Goal: Communication & Community: Ask a question

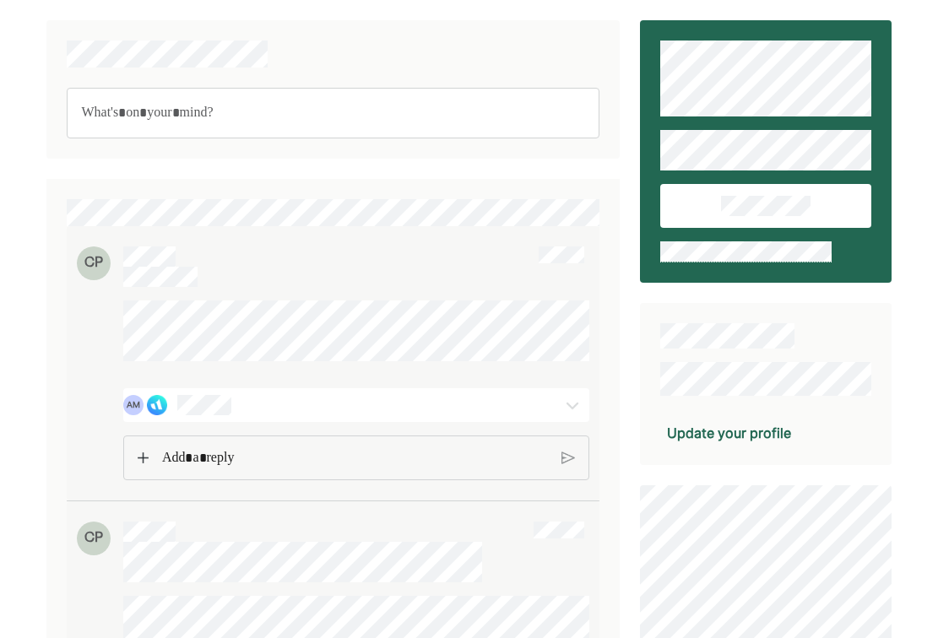
click at [336, 415] on div "AM" at bounding box center [318, 405] width 391 height 20
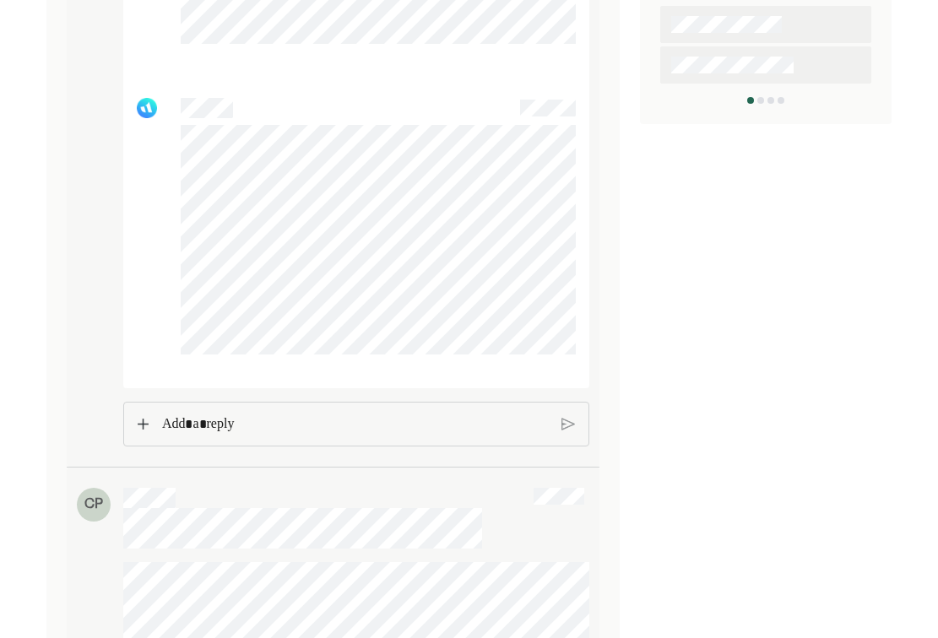
scroll to position [810, 0]
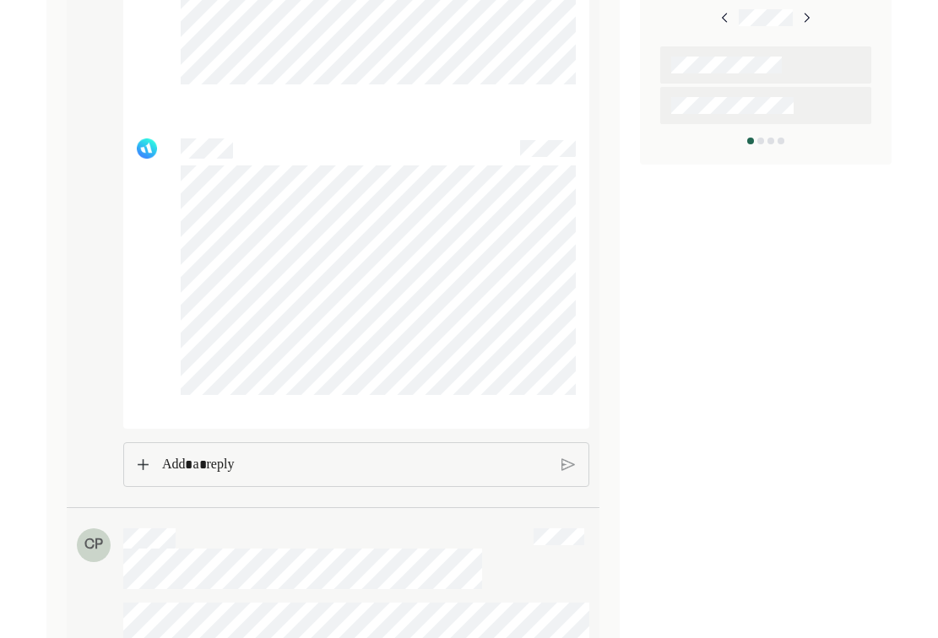
click at [355, 476] on p "Rich Text Editor. Editing area: main" at bounding box center [355, 465] width 386 height 22
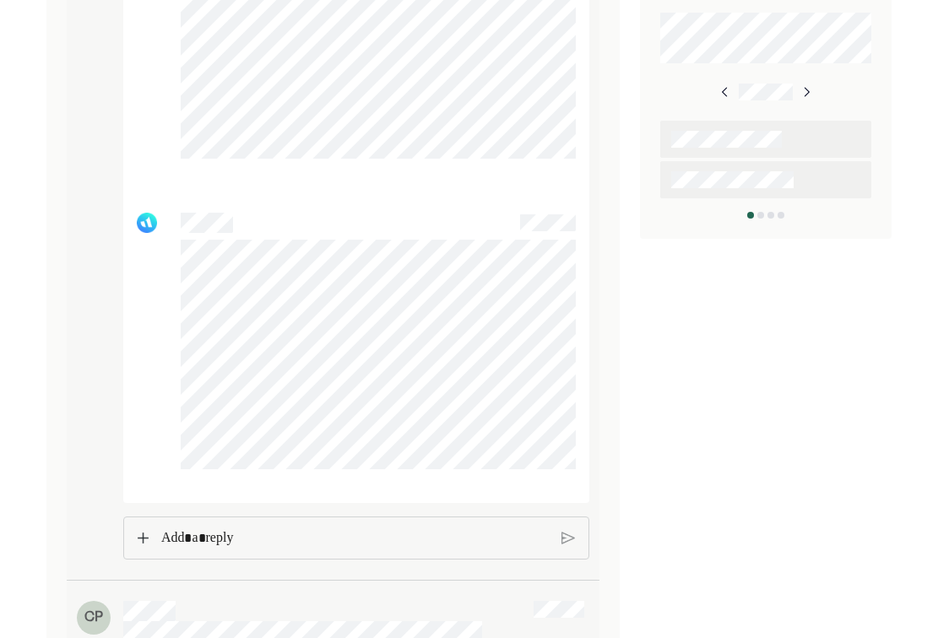
scroll to position [608, 0]
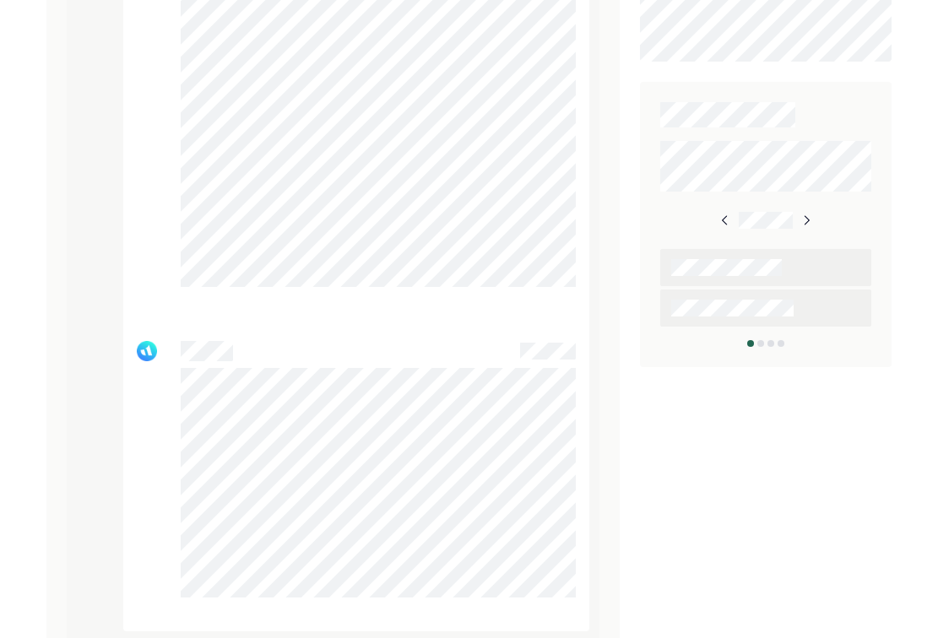
click at [810, 219] on img at bounding box center [806, 221] width 14 height 14
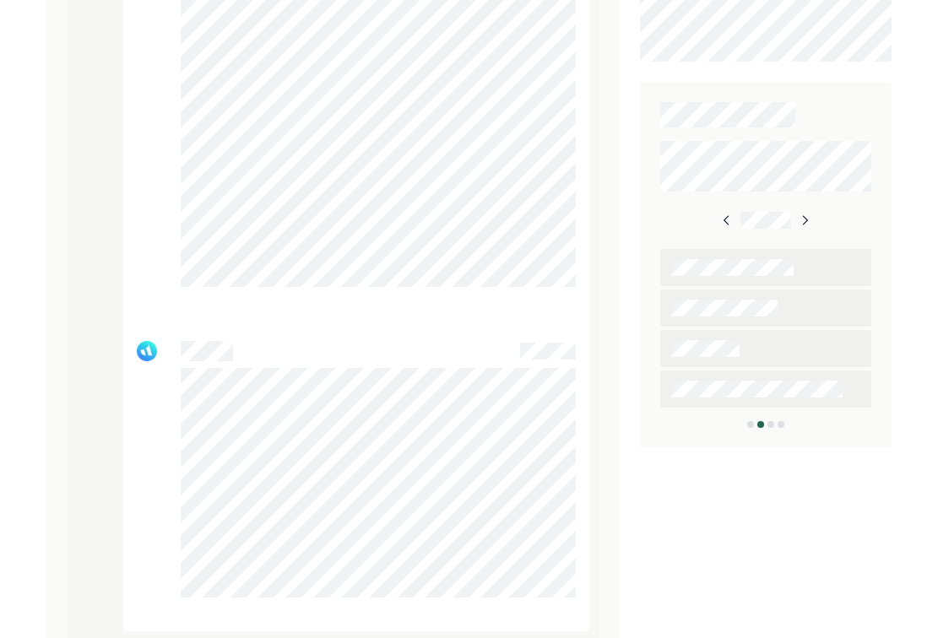
click at [810, 219] on img at bounding box center [805, 221] width 14 height 14
click at [790, 268] on div at bounding box center [765, 267] width 210 height 37
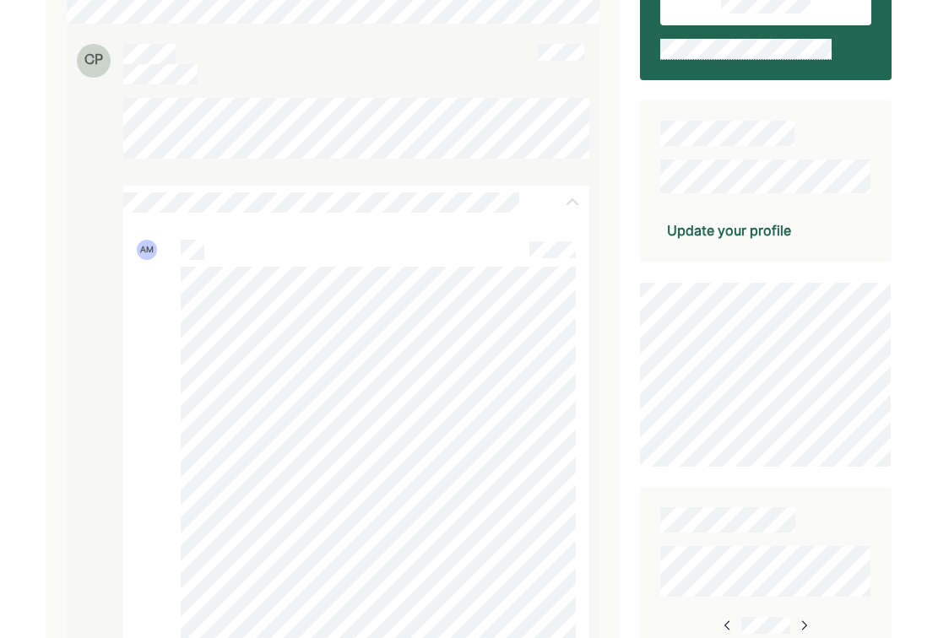
scroll to position [0, 0]
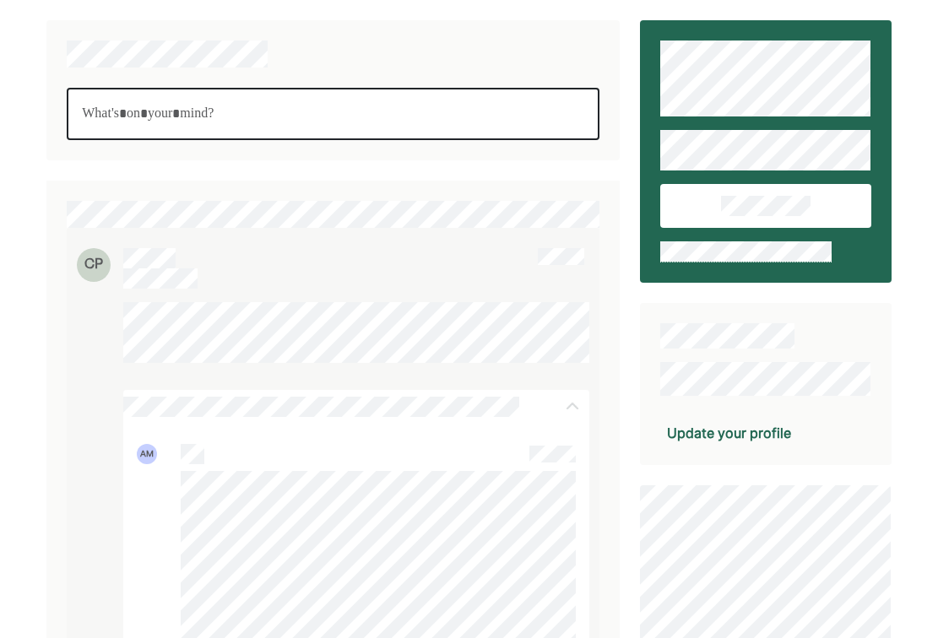
click at [206, 105] on p "Rich Text Editor. Editing area: main" at bounding box center [333, 114] width 502 height 22
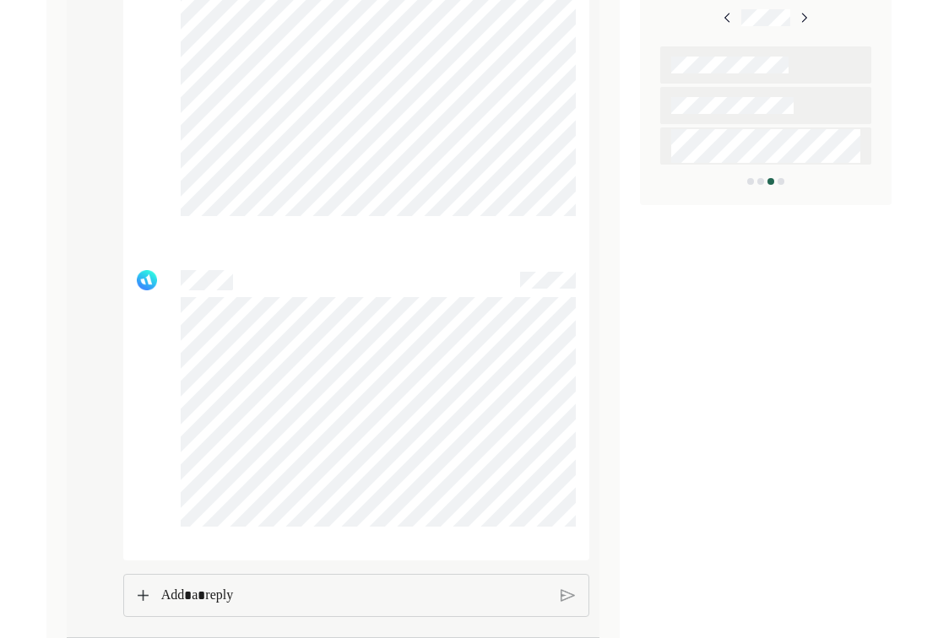
scroll to position [809, 0]
click at [278, 609] on p "Rich Text Editor. Editing area: main" at bounding box center [354, 598] width 387 height 22
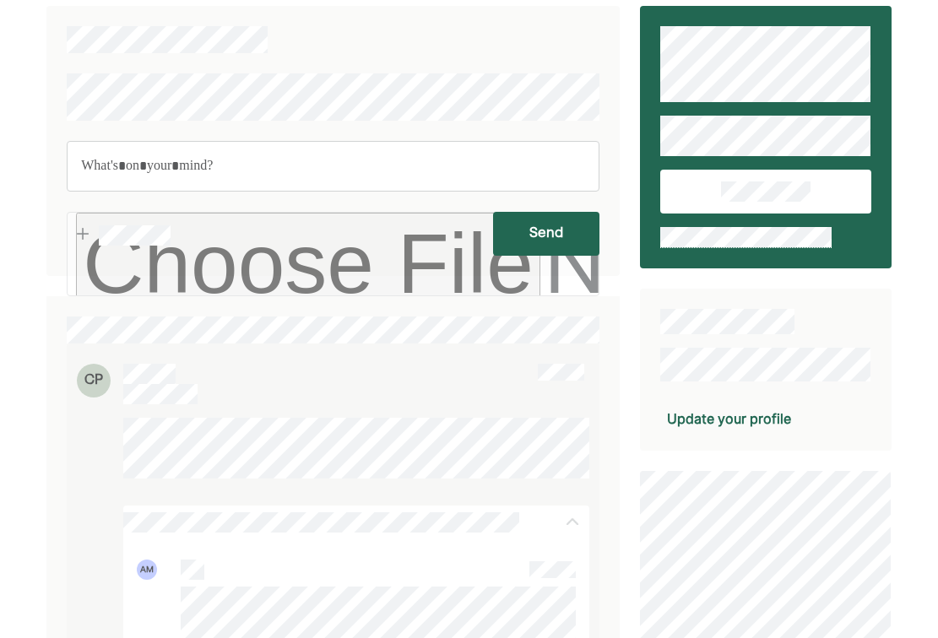
scroll to position [0, 0]
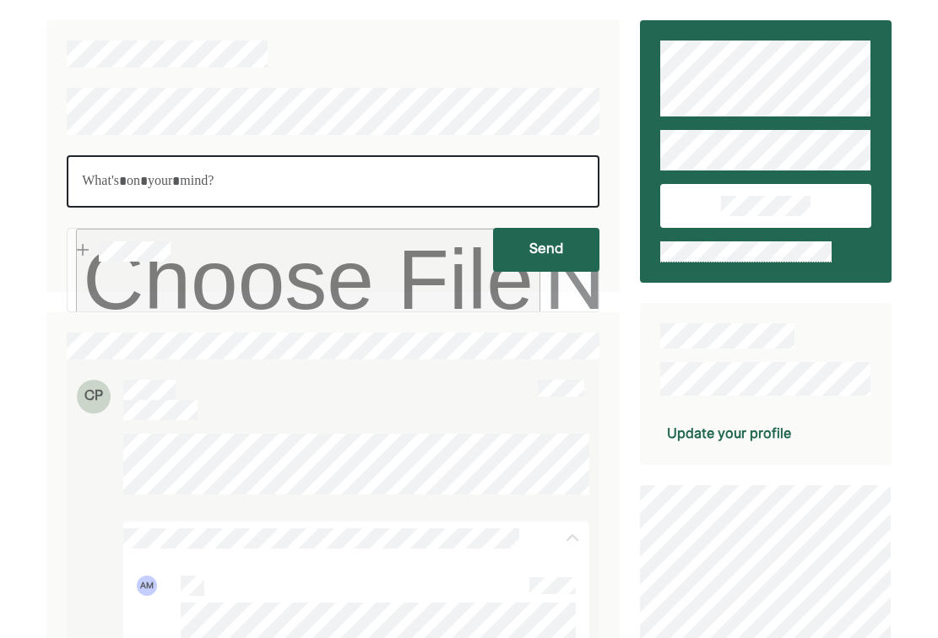
click at [198, 188] on p "Rich Text Editor. Editing area: main" at bounding box center [333, 182] width 502 height 22
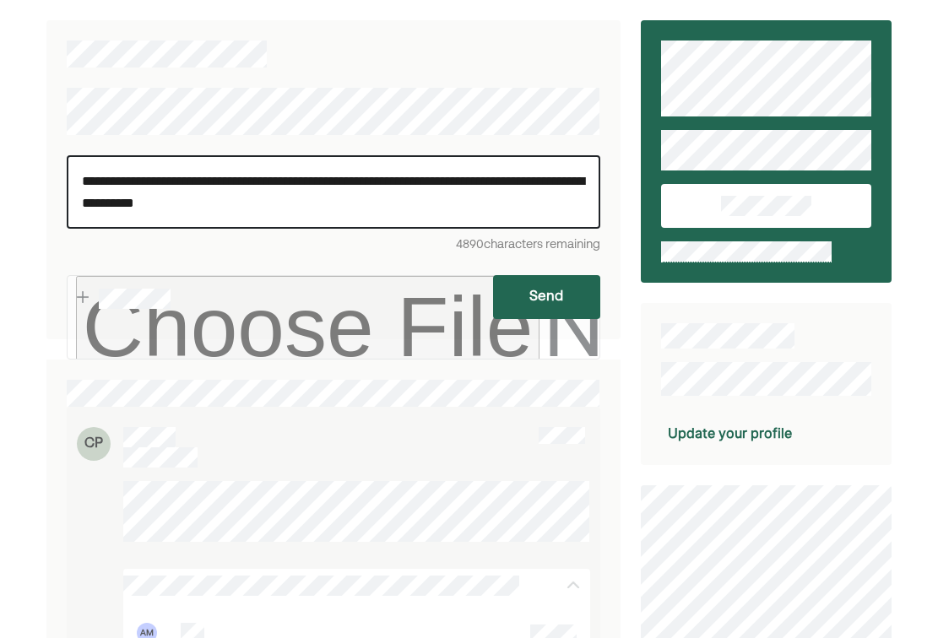
click at [288, 203] on p "**********" at bounding box center [333, 192] width 503 height 43
click at [447, 206] on p "**********" at bounding box center [333, 192] width 503 height 43
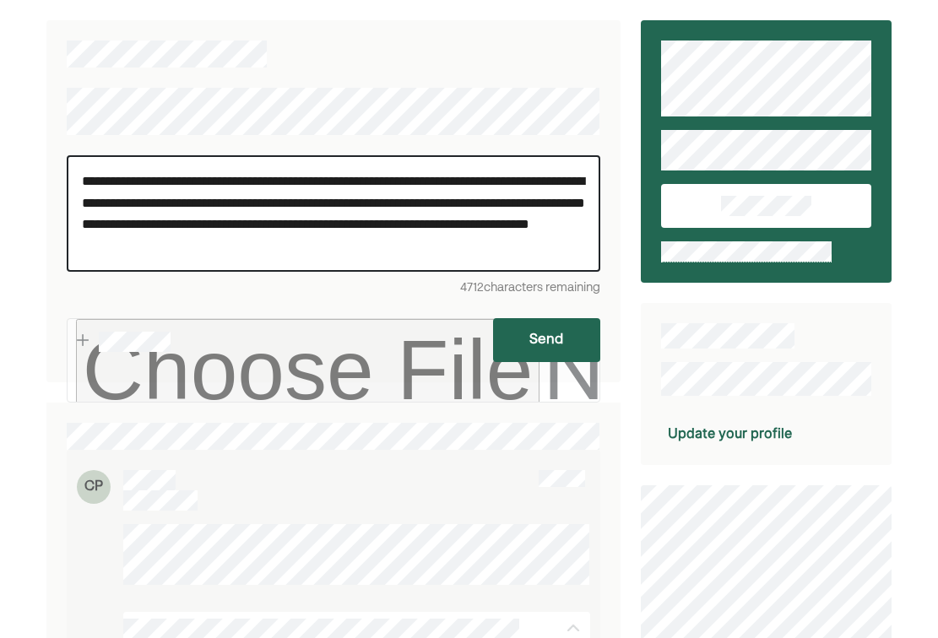
click at [533, 326] on button "Send" at bounding box center [546, 340] width 106 height 44
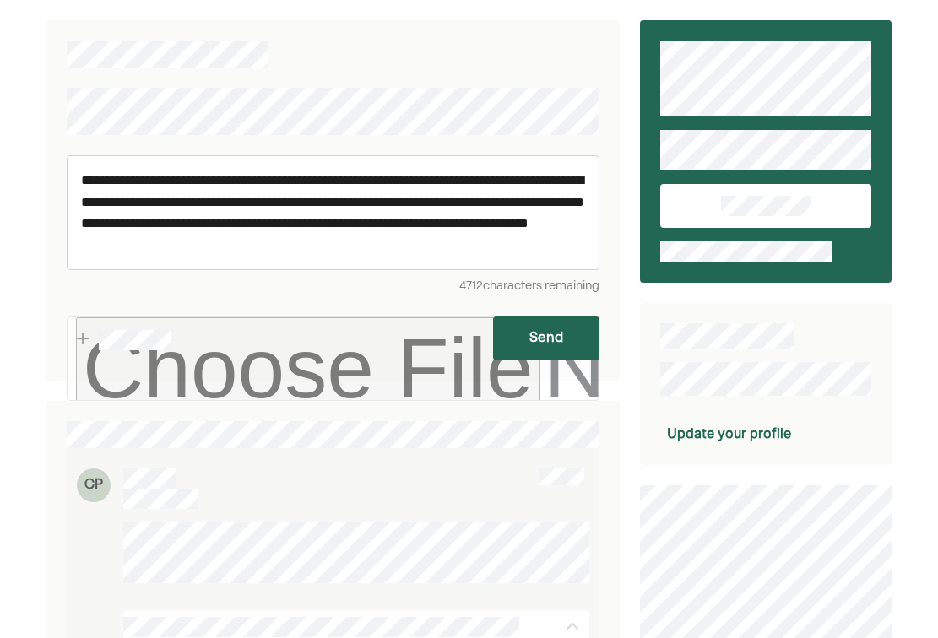
click at [530, 331] on button "Send" at bounding box center [546, 339] width 106 height 44
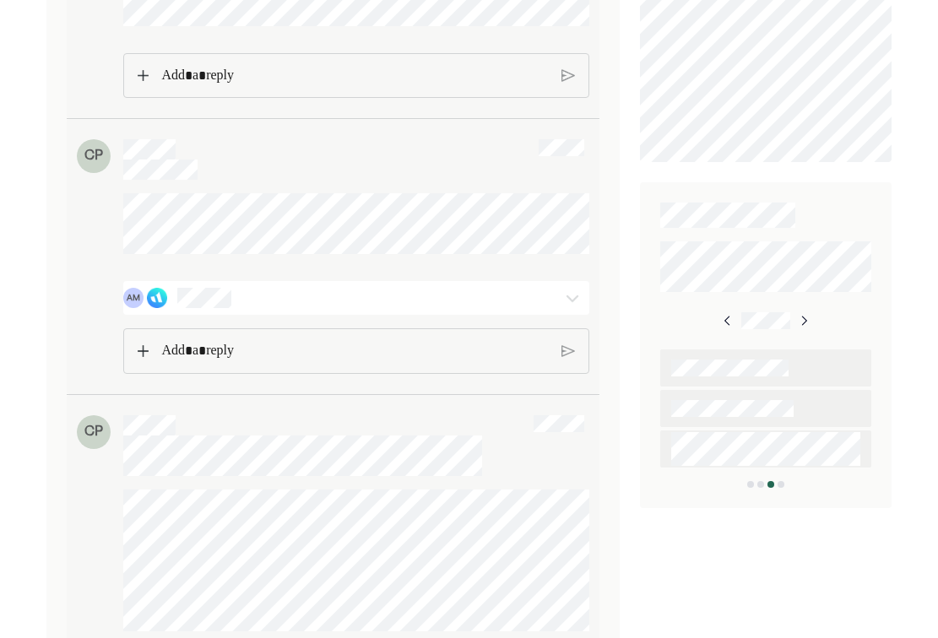
scroll to position [540, 0]
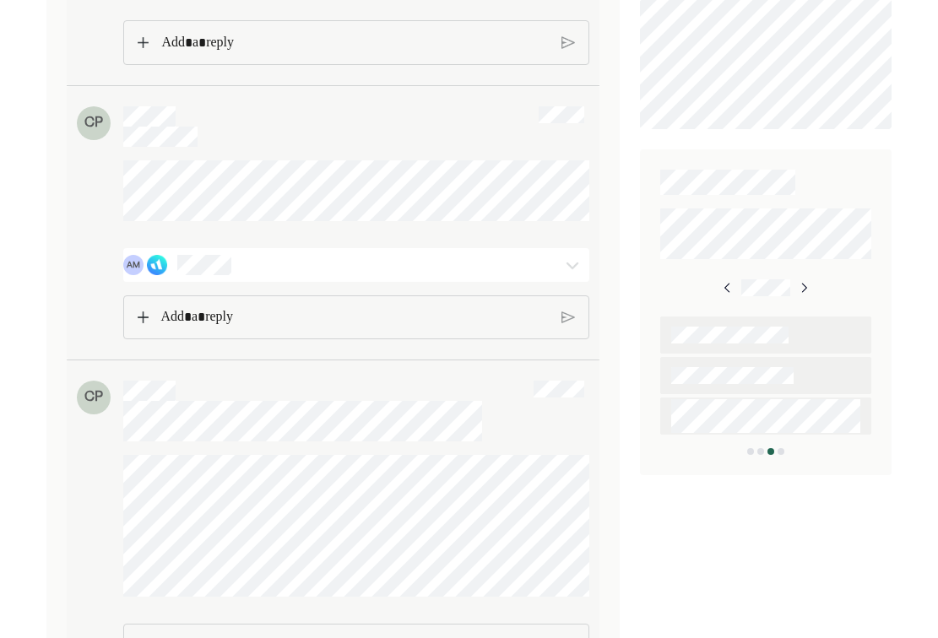
click at [210, 328] on p "Rich Text Editor. Editing area: main" at bounding box center [354, 317] width 387 height 22
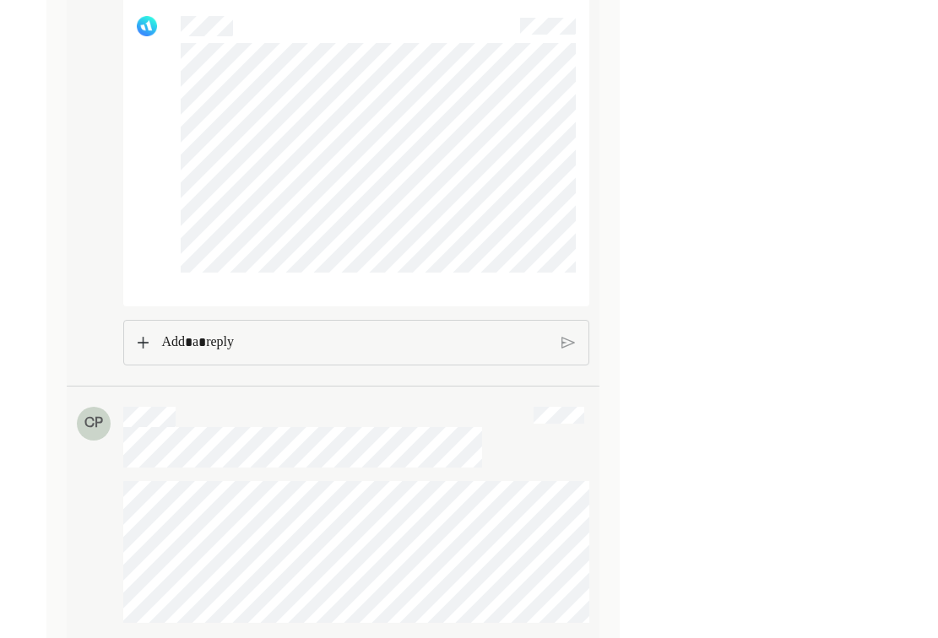
scroll to position [1351, 0]
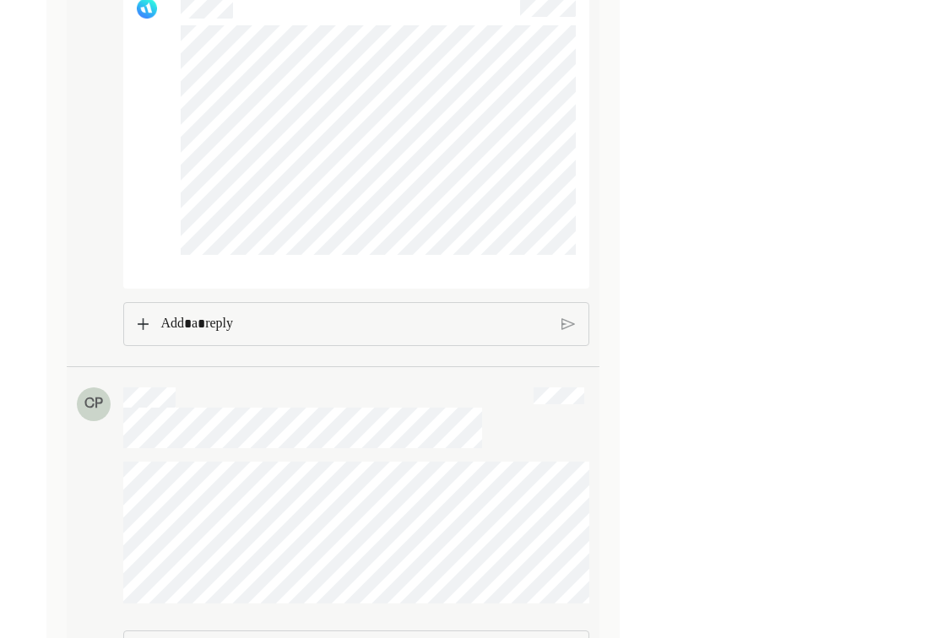
click at [284, 345] on div "Rich Text Editor. Editing area: main" at bounding box center [355, 324] width 404 height 42
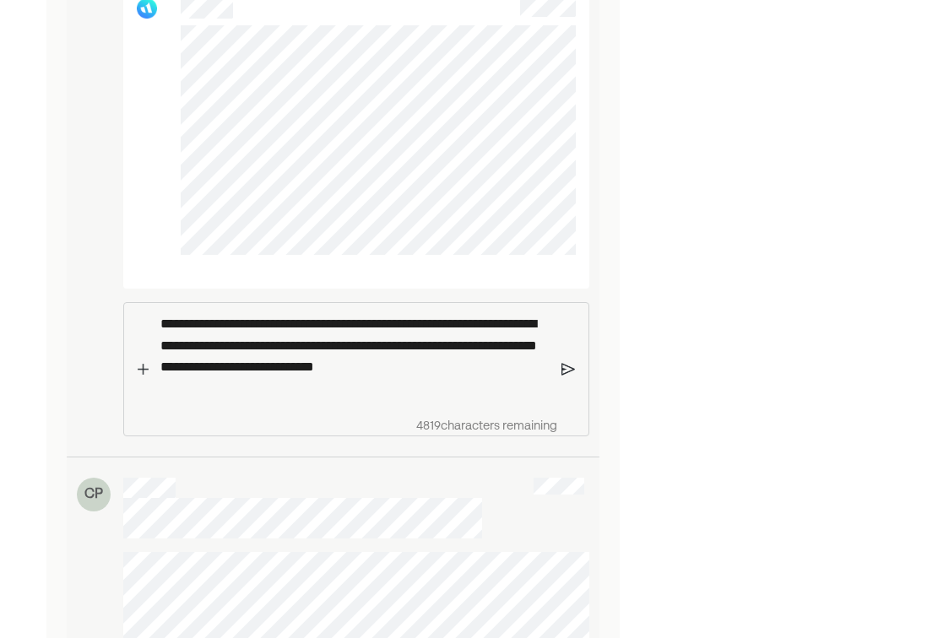
click at [403, 368] on p "**********" at bounding box center [353, 356] width 387 height 86
click at [403, 370] on p "**********" at bounding box center [353, 356] width 387 height 86
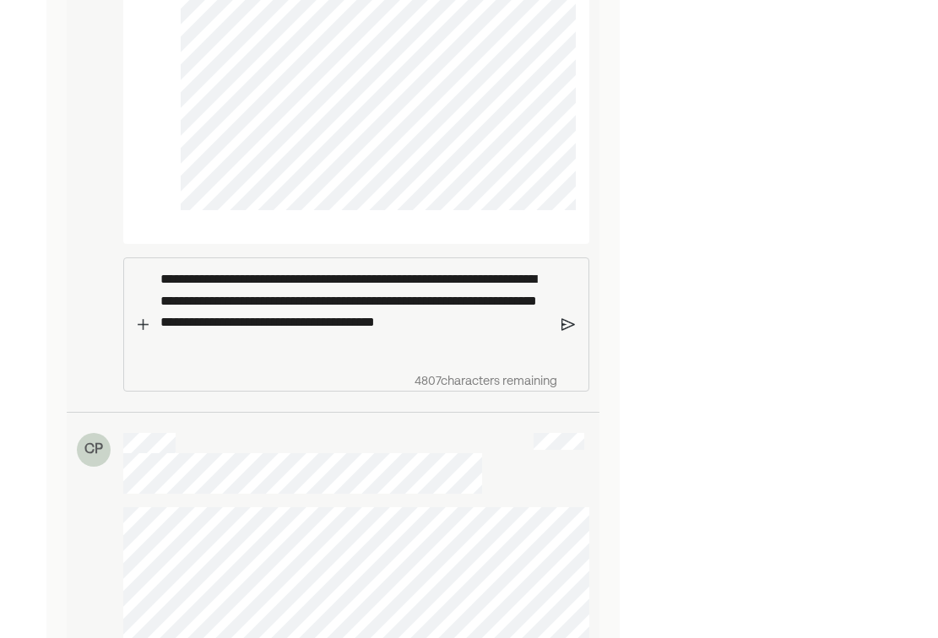
scroll to position [1418, 0]
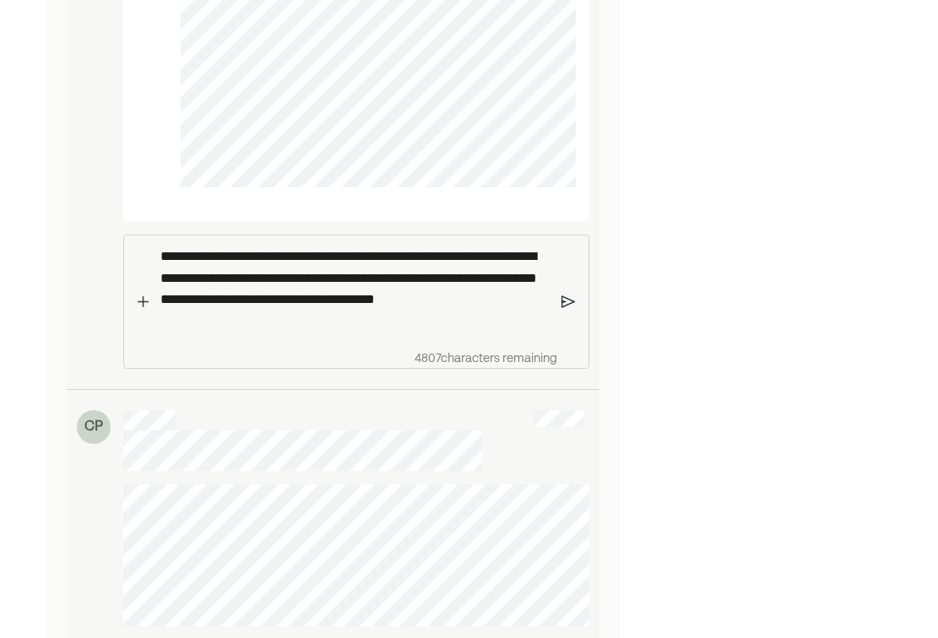
click at [424, 332] on p "**********" at bounding box center [353, 289] width 387 height 86
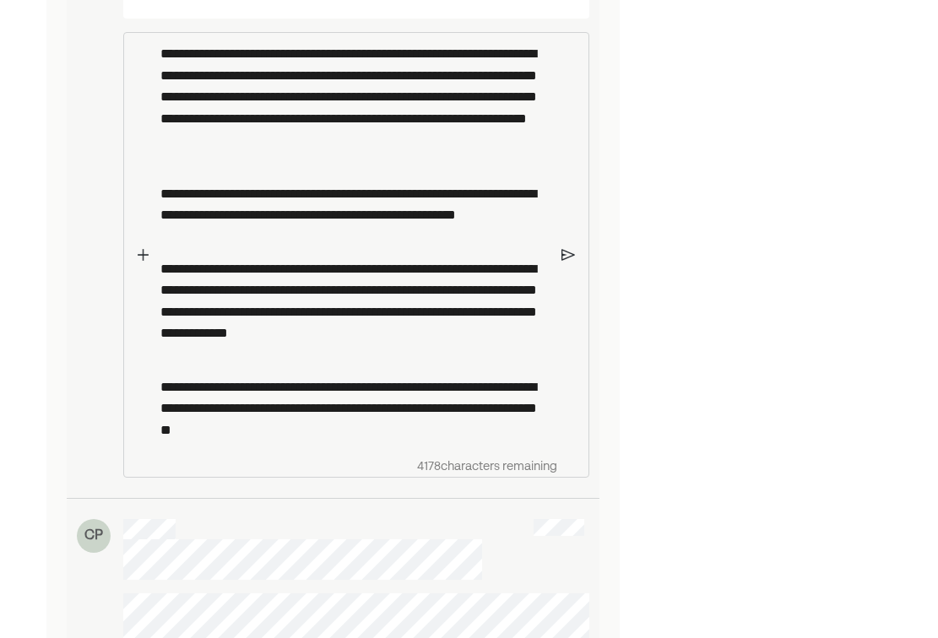
scroll to position [1621, 0]
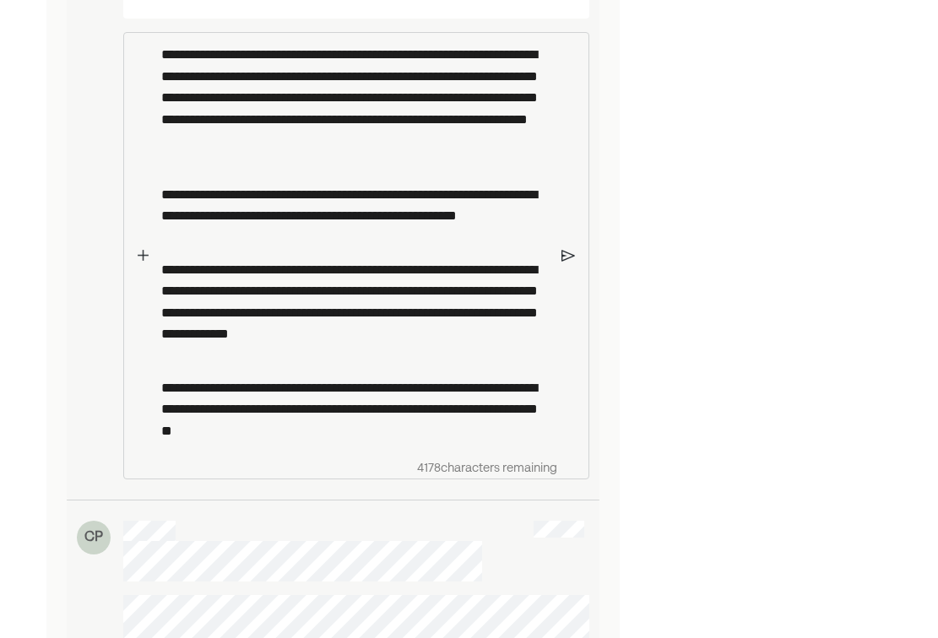
click at [566, 263] on img at bounding box center [568, 255] width 14 height 15
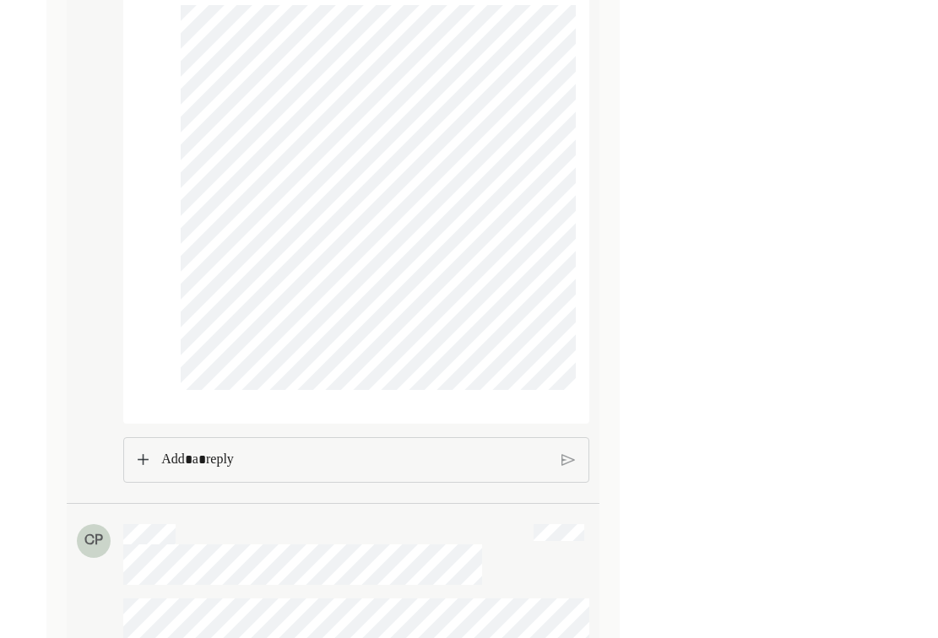
scroll to position [1688, 0]
